Goal: Task Accomplishment & Management: Use online tool/utility

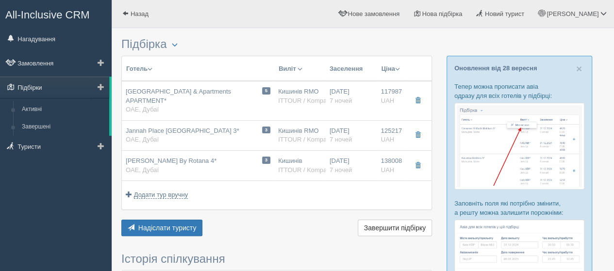
click at [63, 88] on link "Підбірки" at bounding box center [54, 87] width 109 height 21
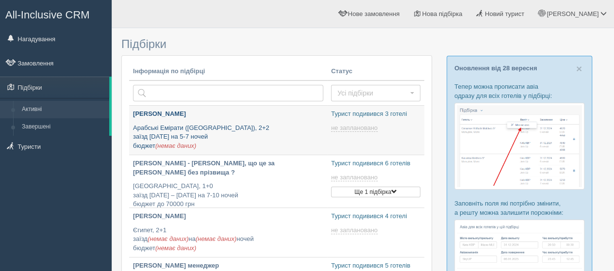
click at [251, 132] on p "Арабські Емірати (ОАЕ), 2+2 заїзд 19 жовтня на 5-7 ночей бюджет (немає даних)" at bounding box center [228, 137] width 190 height 27
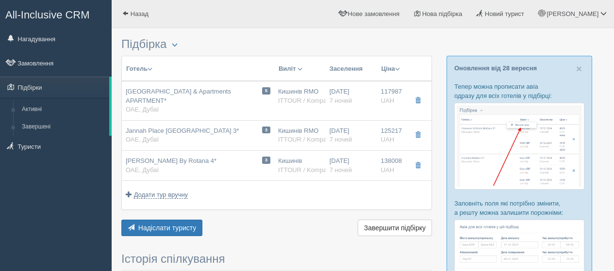
select select
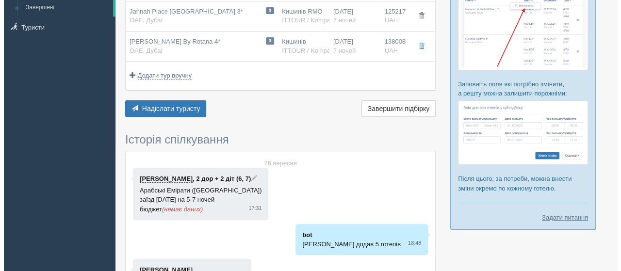
scroll to position [22, 0]
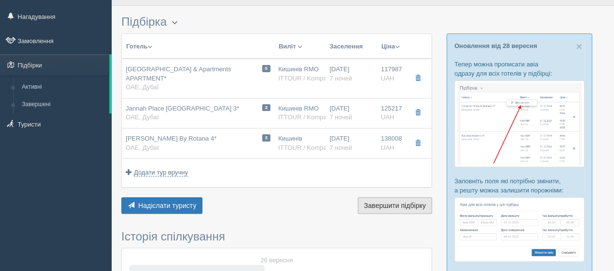
click at [417, 208] on button "Завершити підбірку Активувати підбірку" at bounding box center [395, 205] width 74 height 16
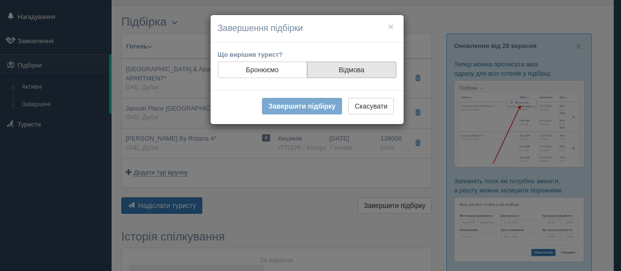
click at [359, 66] on label "Відмова" at bounding box center [351, 70] width 89 height 16
radio input "true"
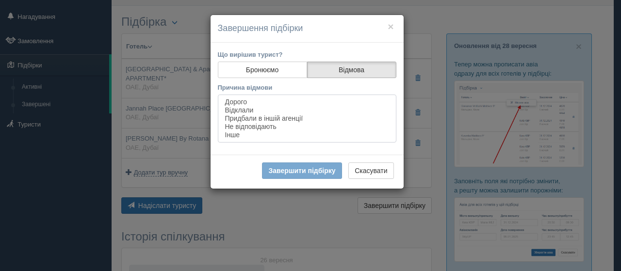
select select "3282"
click at [241, 110] on option "Відклали" at bounding box center [307, 110] width 166 height 8
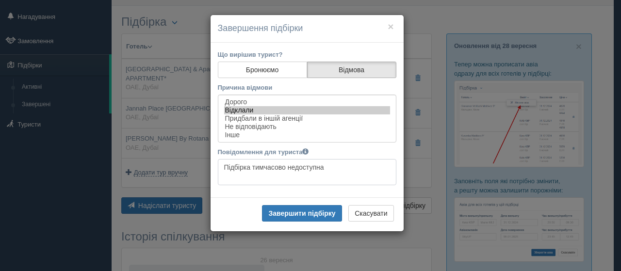
drag, startPoint x: 326, startPoint y: 167, endPoint x: 154, endPoint y: 165, distance: 171.3
click at [155, 165] on div "× Завершення підбірки Що вирішив турист? Бронюємо Відмова Причина відмови Дорог…" at bounding box center [310, 135] width 621 height 271
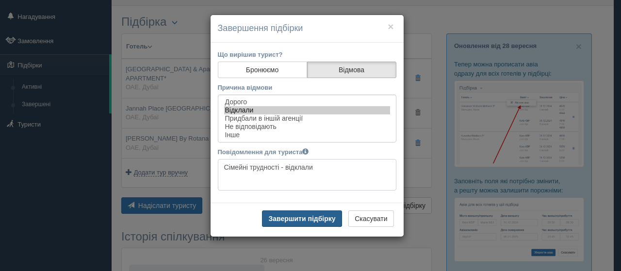
type textarea "Сімейні трудності - відклали"
click at [293, 217] on button "Завершити підбірку" at bounding box center [302, 219] width 80 height 16
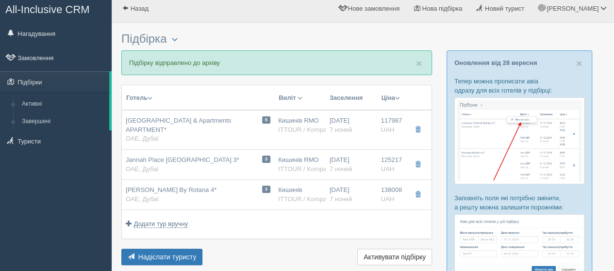
scroll to position [0, 0]
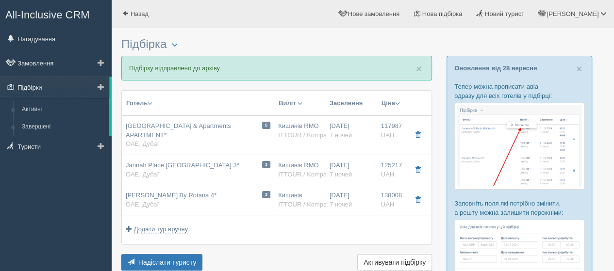
click at [54, 90] on link "Підбірки" at bounding box center [54, 87] width 109 height 21
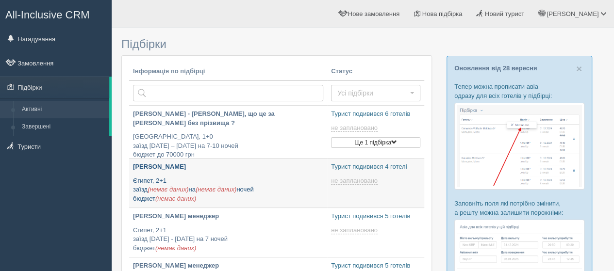
click at [289, 178] on p "Єгипет, 2+1 заїзд (немає даних) на (немає даних) ночей бюджет (немає даних)" at bounding box center [228, 190] width 190 height 27
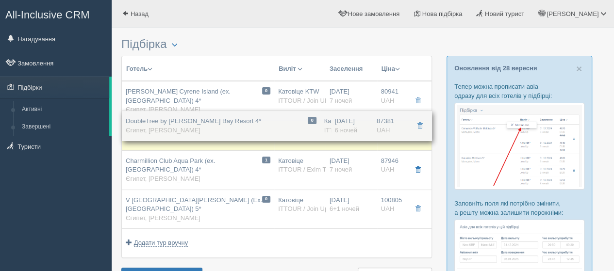
drag, startPoint x: 128, startPoint y: 119, endPoint x: 142, endPoint y: 119, distance: 13.6
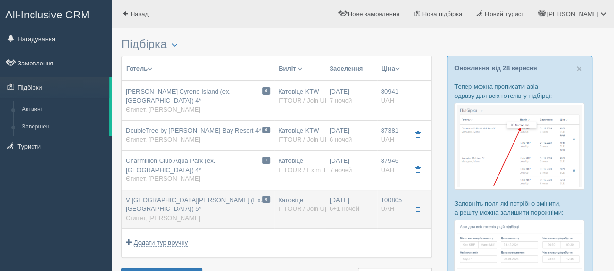
click at [220, 205] on div "V [GEOGRAPHIC_DATA][PERSON_NAME] (Ex. [GEOGRAPHIC_DATA]) 5* [GEOGRAPHIC_DATA], …" at bounding box center [198, 209] width 145 height 27
type input "V [GEOGRAPHIC_DATA][PERSON_NAME] (Ex. [GEOGRAPHIC_DATA]) 5*"
type textarea "оновлений готель, знаходиться на мальовничому узбережжі знаменитої бухти, яка є…"
type input "Єгипет"
type input "Шарм [PERSON_NAME]"
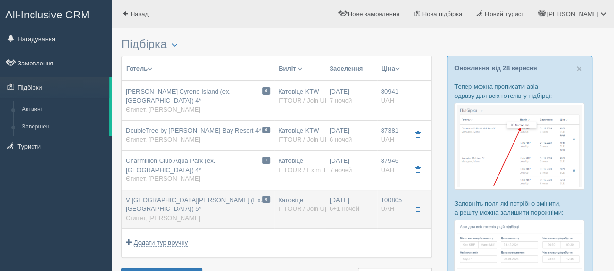
type input "100805.00"
type input "Катовіце"
type input "6+1"
type input "Superior Superior Garden Double Room"
type input "AI"
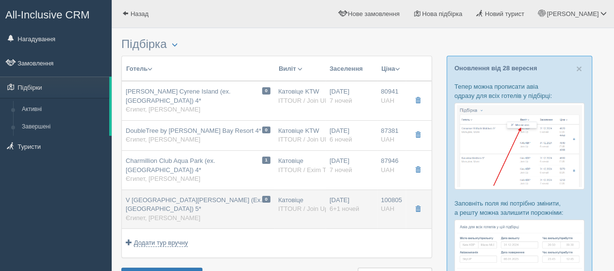
type input "ITTOUR / Join Up! EU"
type input "[URL][DOMAIN_NAME]"
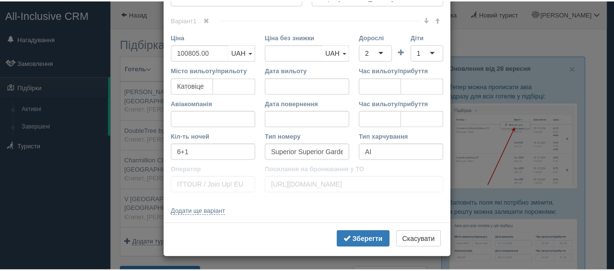
scroll to position [252, 0]
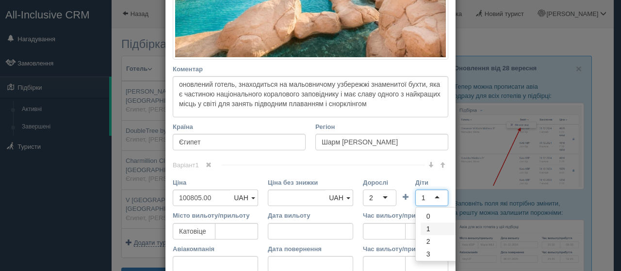
click at [425, 195] on input "Діти" at bounding box center [426, 198] width 2 height 10
click at [490, 194] on div "× Редагувати тур Назва готелю V [GEOGRAPHIC_DATA][PERSON_NAME] (Ex. [GEOGRAPHIC…" at bounding box center [310, 135] width 621 height 271
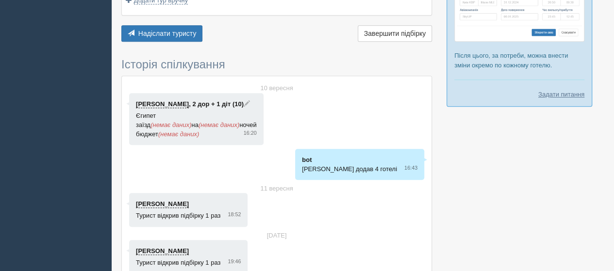
scroll to position [49, 0]
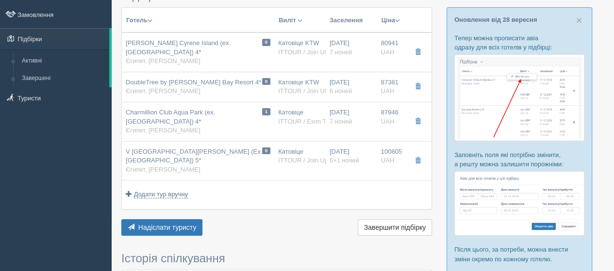
click at [275, 182] on td "Додати тур вручну Додати авіа вручну Додати тур вручну Додати круїз вручну" at bounding box center [277, 194] width 310 height 29
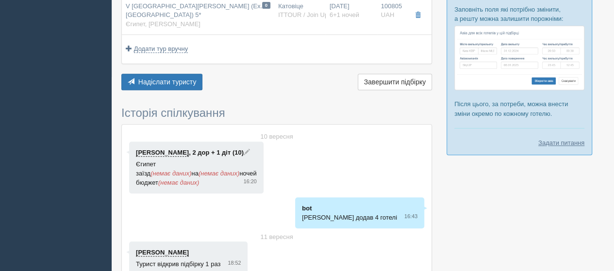
scroll to position [291, 0]
